Goal: Obtain resource: Obtain resource

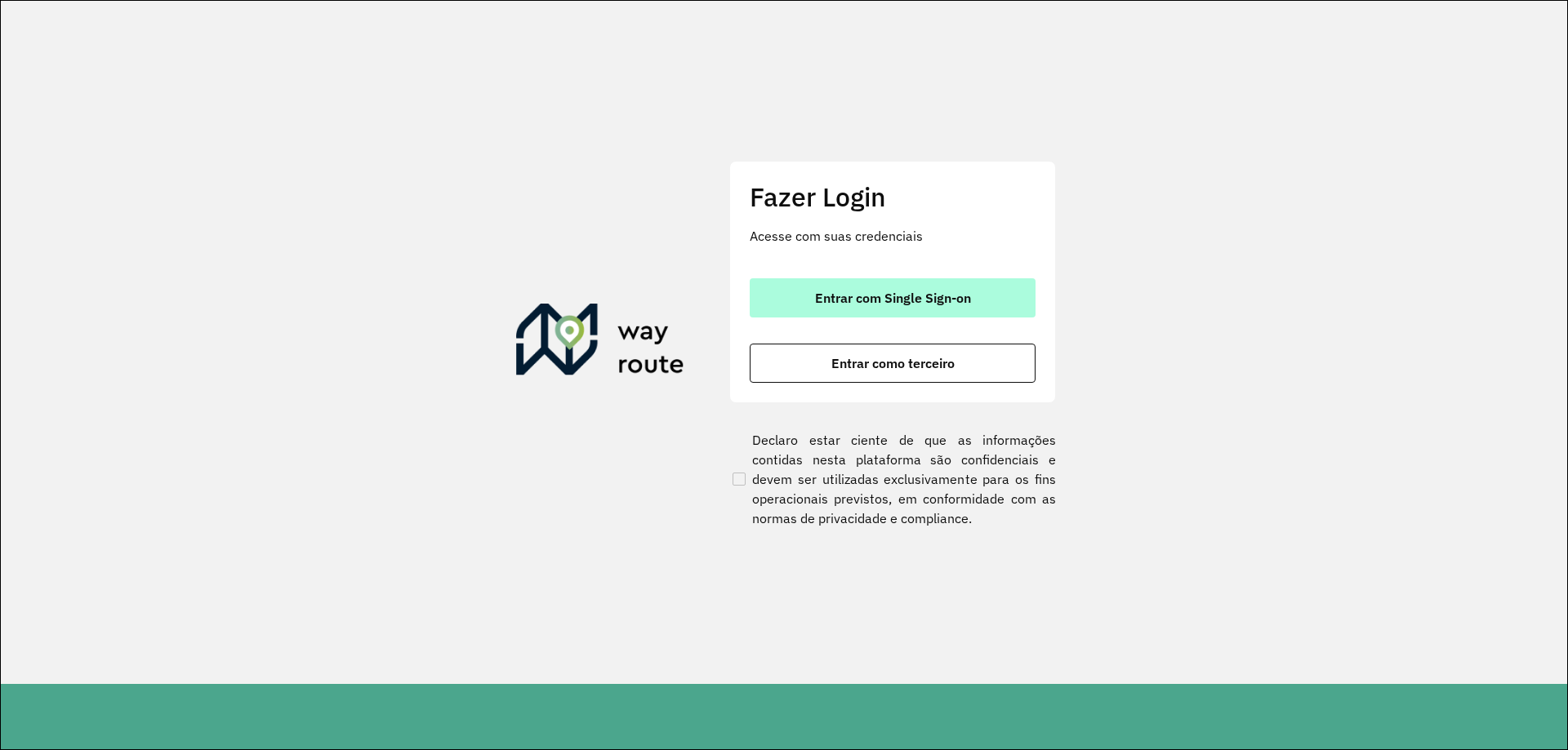
click at [894, 294] on span "Entrar com Single Sign-on" at bounding box center [893, 298] width 156 height 13
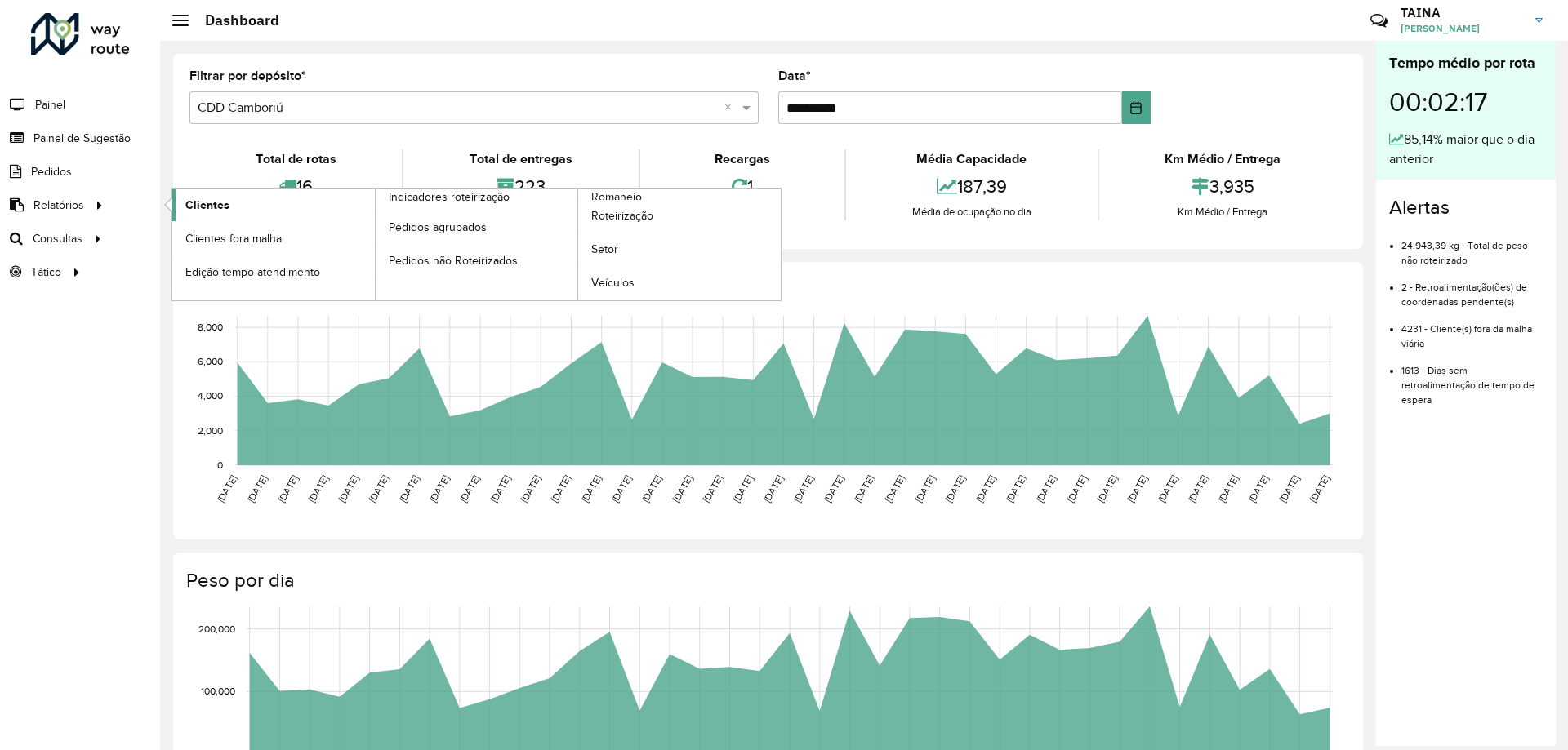
click at [200, 196] on span "Clientes" at bounding box center [207, 205] width 44 height 17
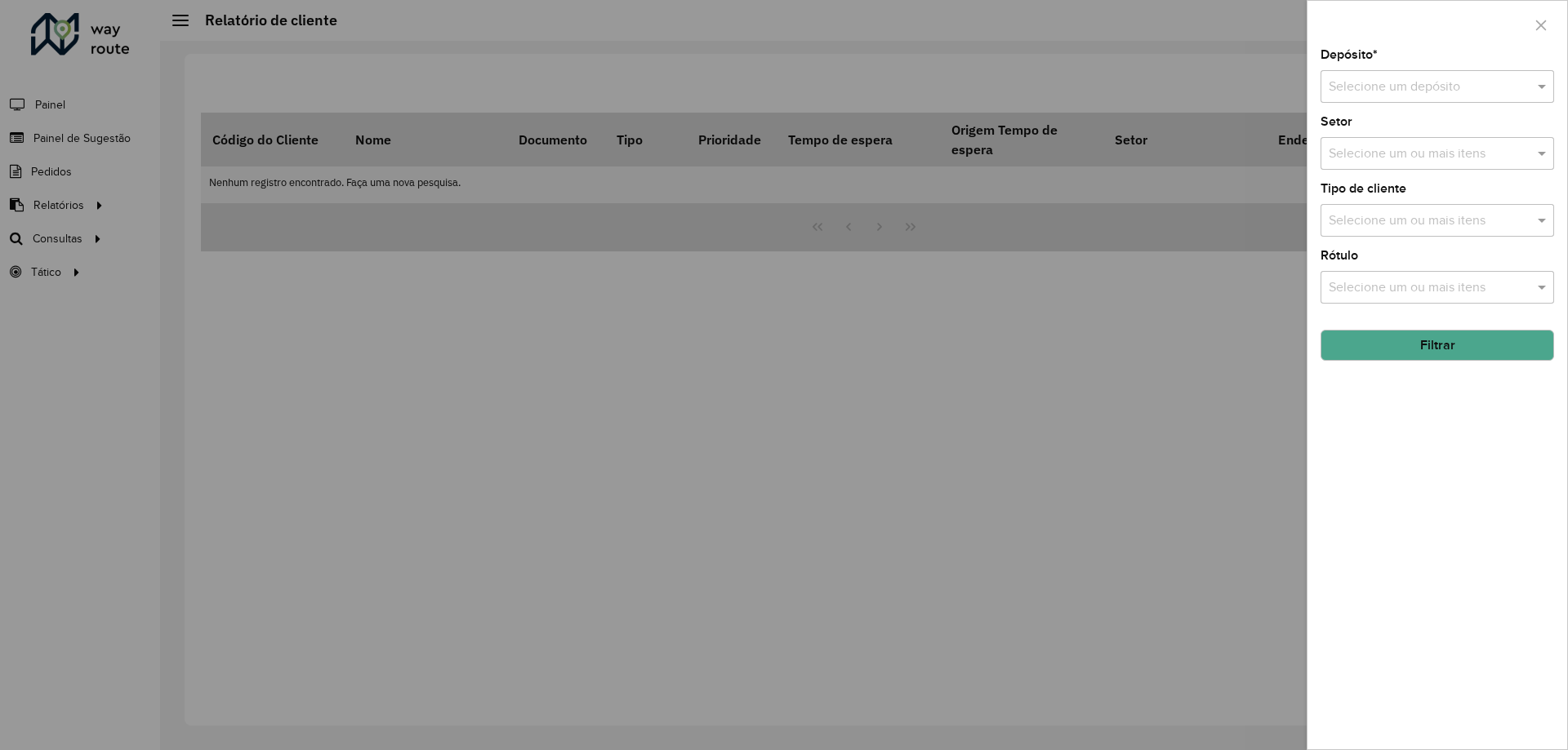
click at [1502, 78] on input "text" at bounding box center [1421, 87] width 184 height 20
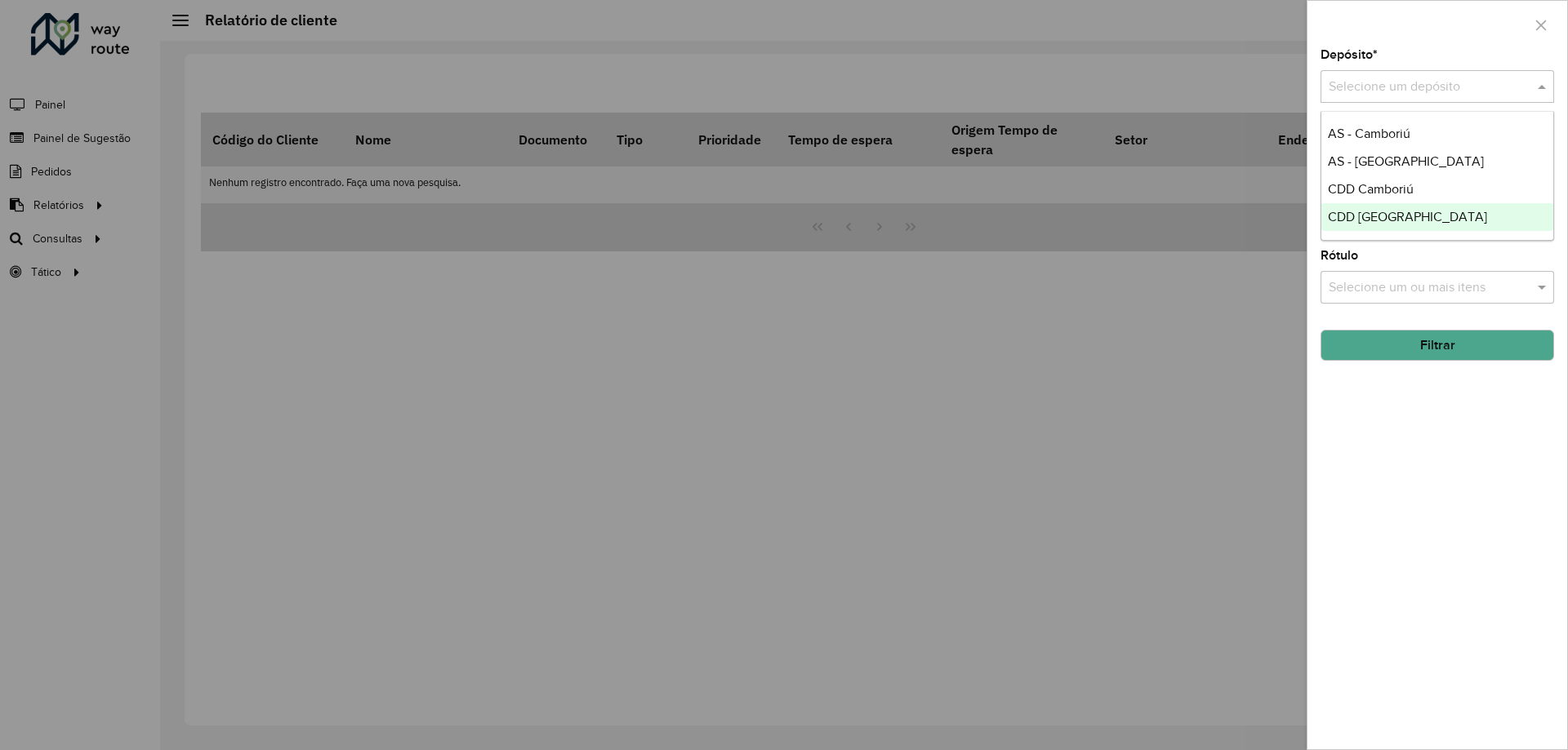
click at [1439, 205] on div "CDD [GEOGRAPHIC_DATA]" at bounding box center [1437, 217] width 232 height 28
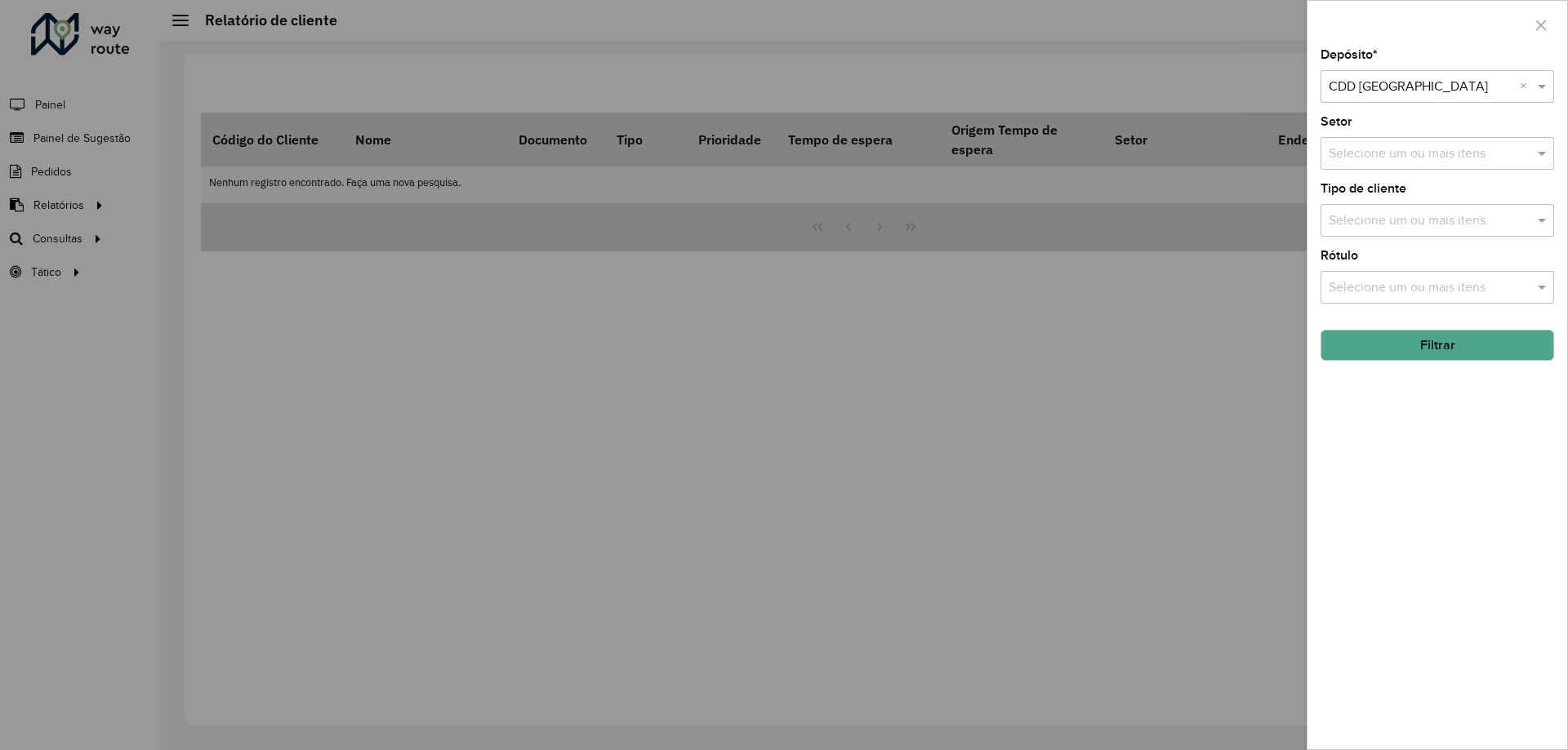
click at [1469, 93] on input "text" at bounding box center [1421, 87] width 184 height 20
click at [1447, 187] on div "CDD Camboriú" at bounding box center [1437, 189] width 232 height 28
click at [1380, 362] on div "Depósito * Selecione um depósito × CDD Camboriú × Setor Selecione um ou mais it…" at bounding box center [1437, 400] width 260 height 701
click at [1366, 353] on button "Filtrar" at bounding box center [1437, 345] width 234 height 31
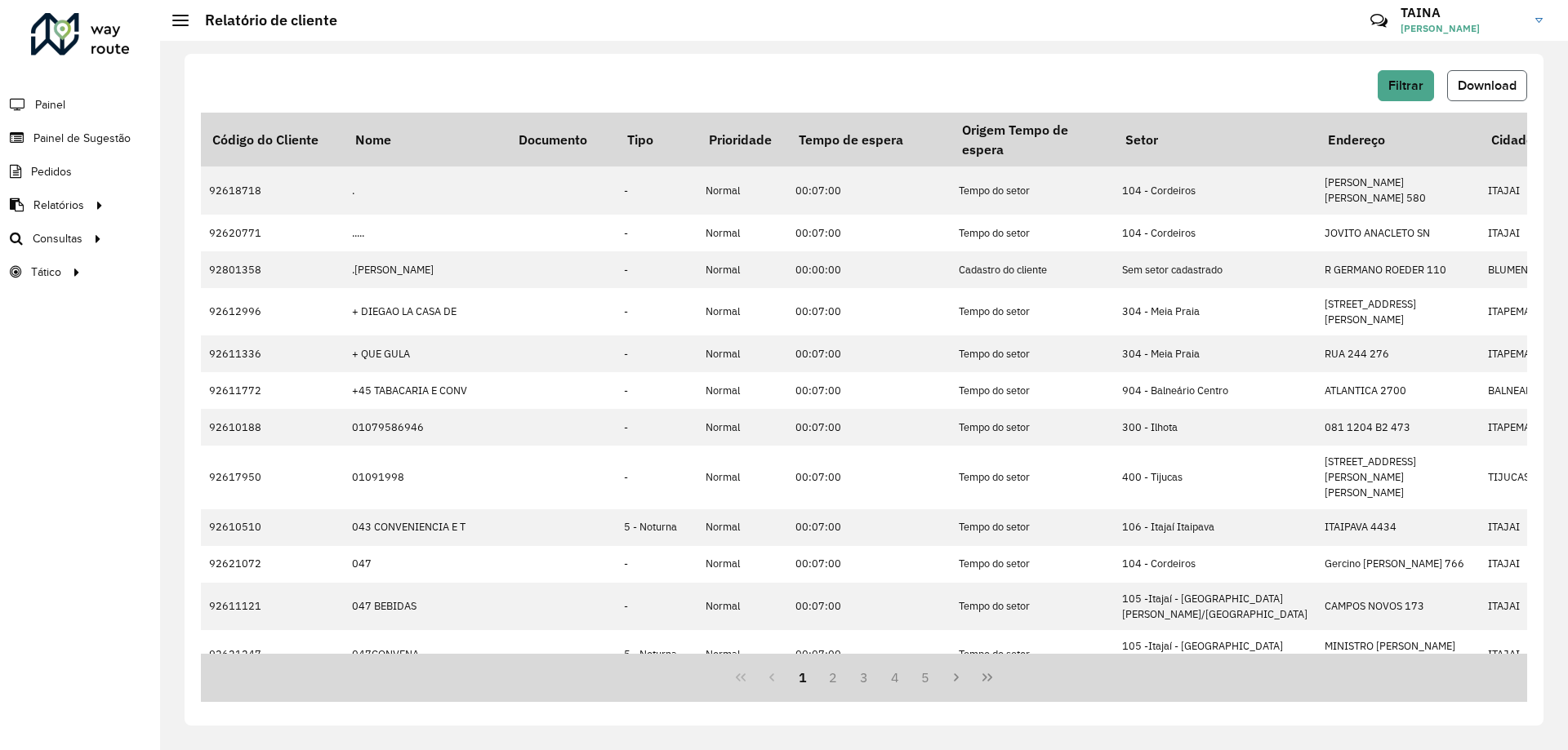
click at [1459, 93] on button "Download" at bounding box center [1487, 86] width 80 height 31
